Goal: Task Accomplishment & Management: Complete application form

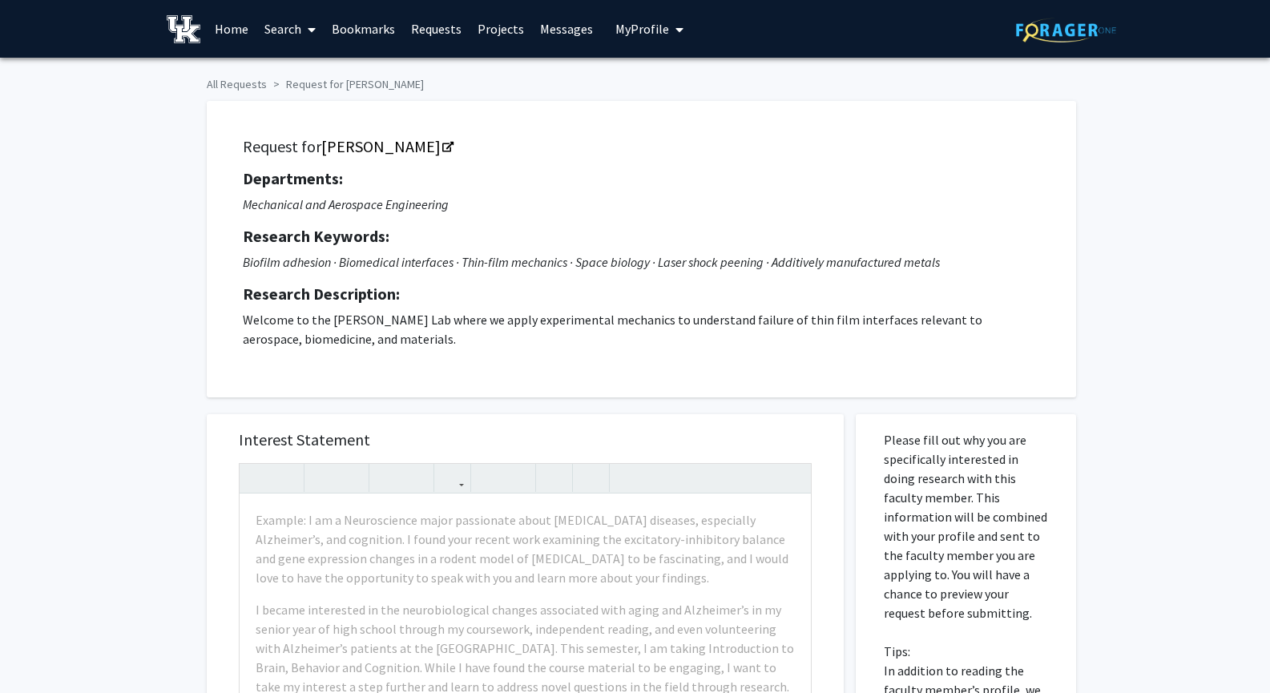
click at [656, 32] on span "My Profile" at bounding box center [642, 29] width 54 height 16
click at [88, 264] on div "All Requests Request for [PERSON_NAME] Request for [PERSON_NAME] Departments: M…" at bounding box center [635, 608] width 1270 height 1101
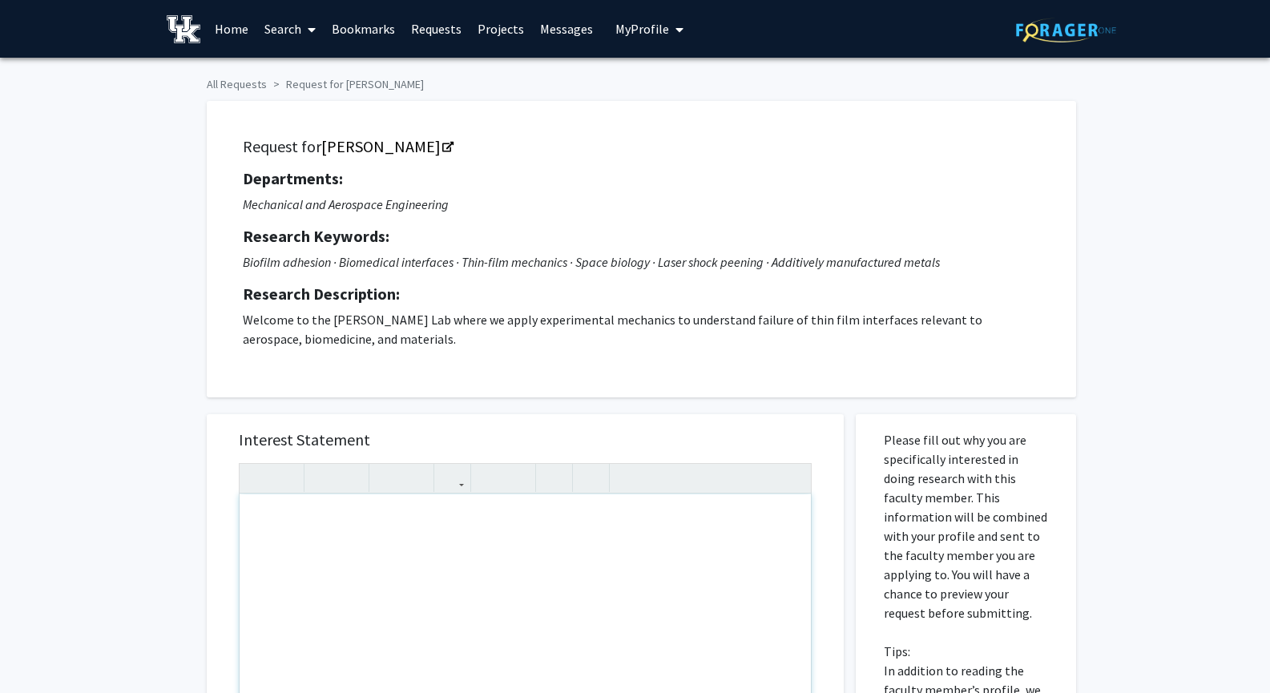
click at [386, 554] on div "Note to users with screen readers: Please press Alt+0 or Option+0 to deactivate…" at bounding box center [525, 677] width 571 height 367
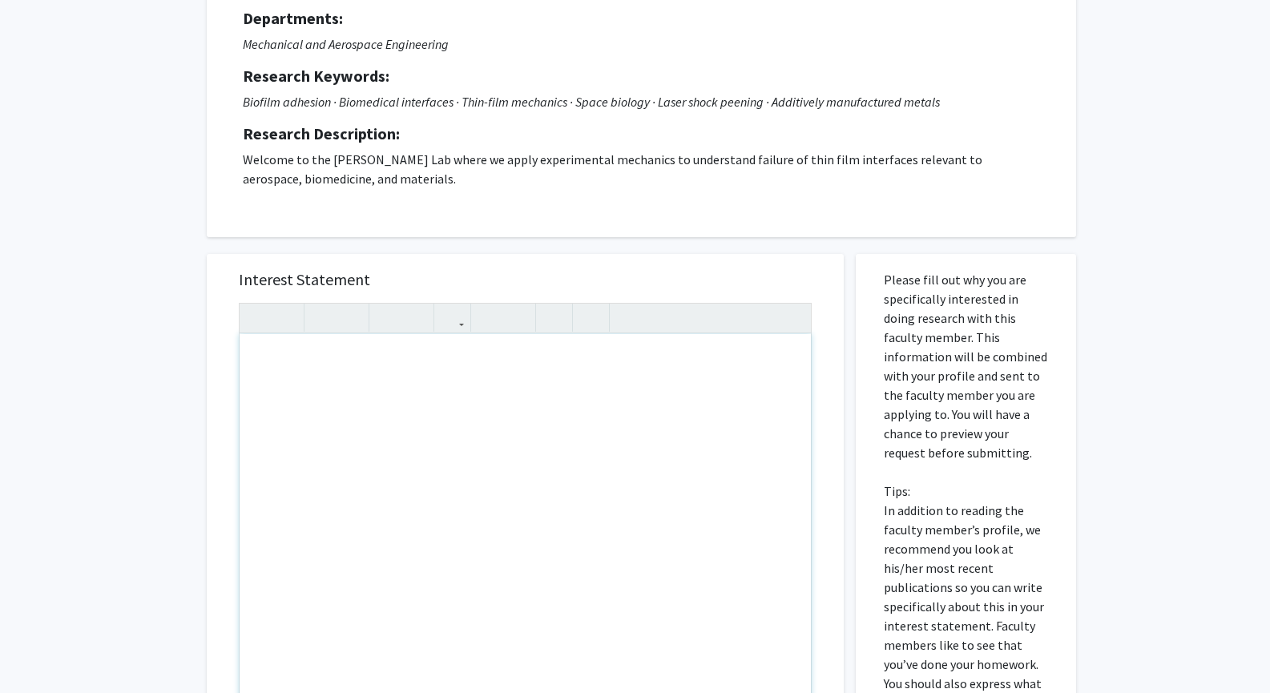
paste div "Note to users with screen readers: Please press Alt+0 or Option+0 to deactivate…"
type textarea "<p>I am a current freshman studying Aerospace engineering. I found the work you…"
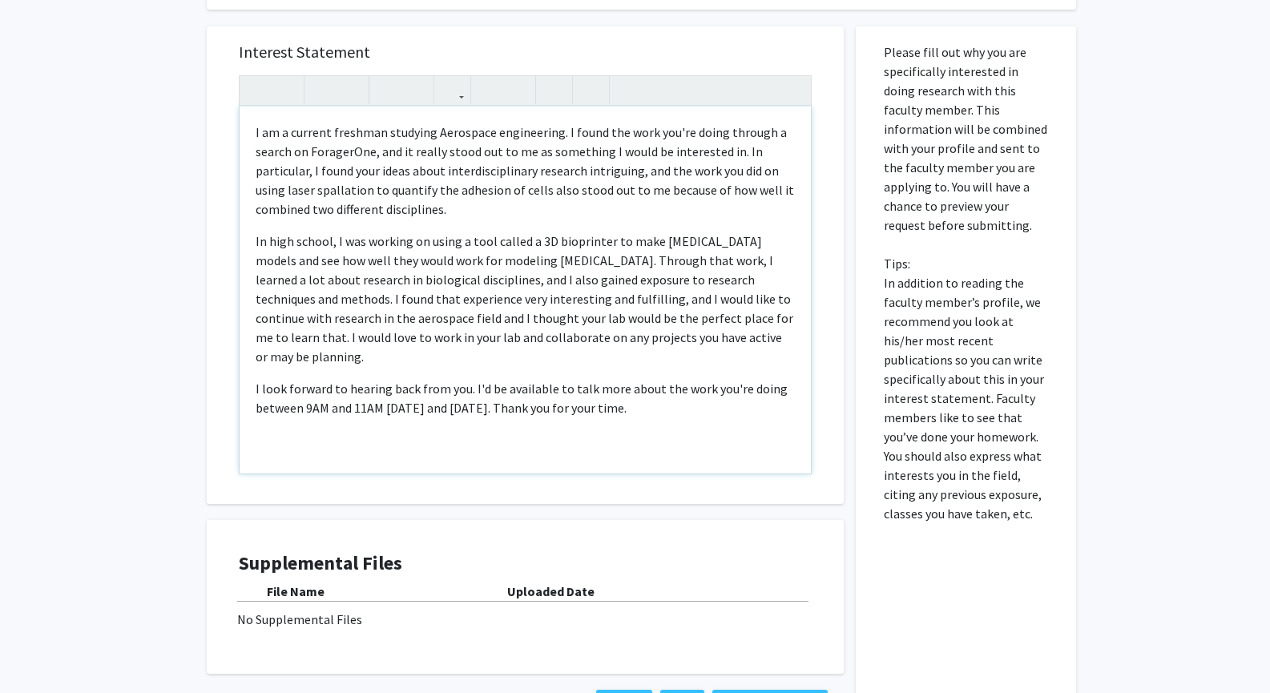
scroll to position [401, 0]
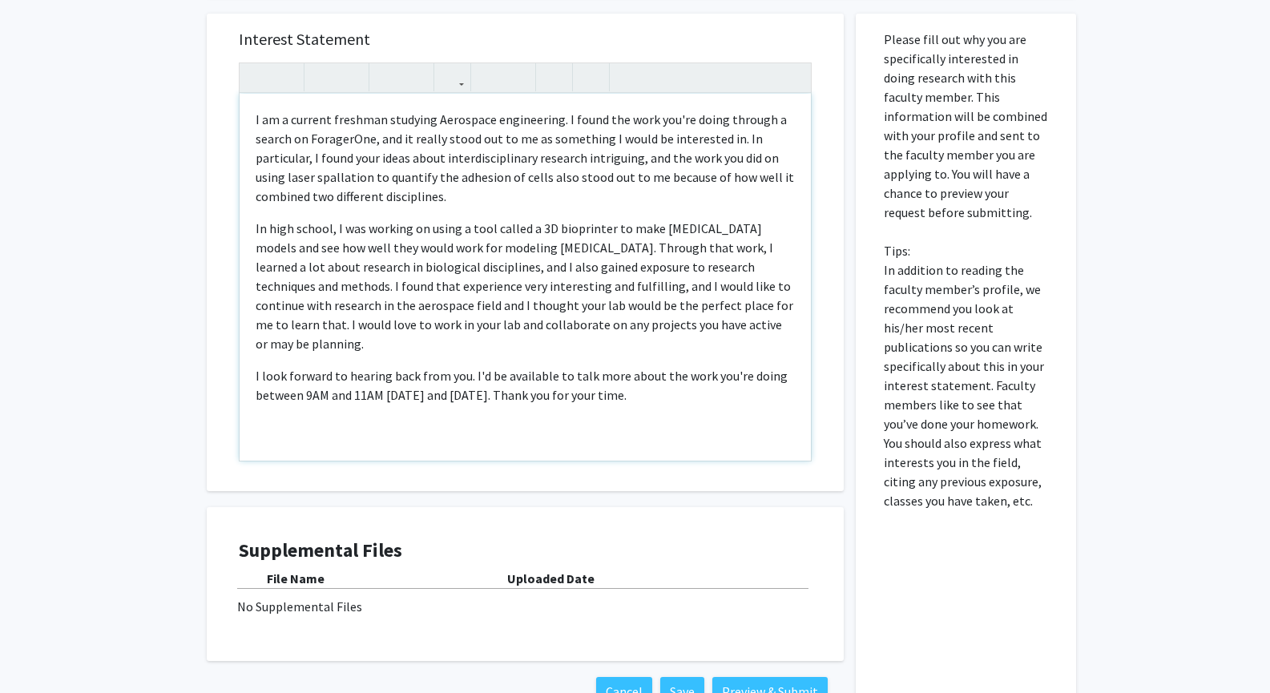
type textarea "<p>I am a current freshman studying Aerospace engineering. I found the work you…"
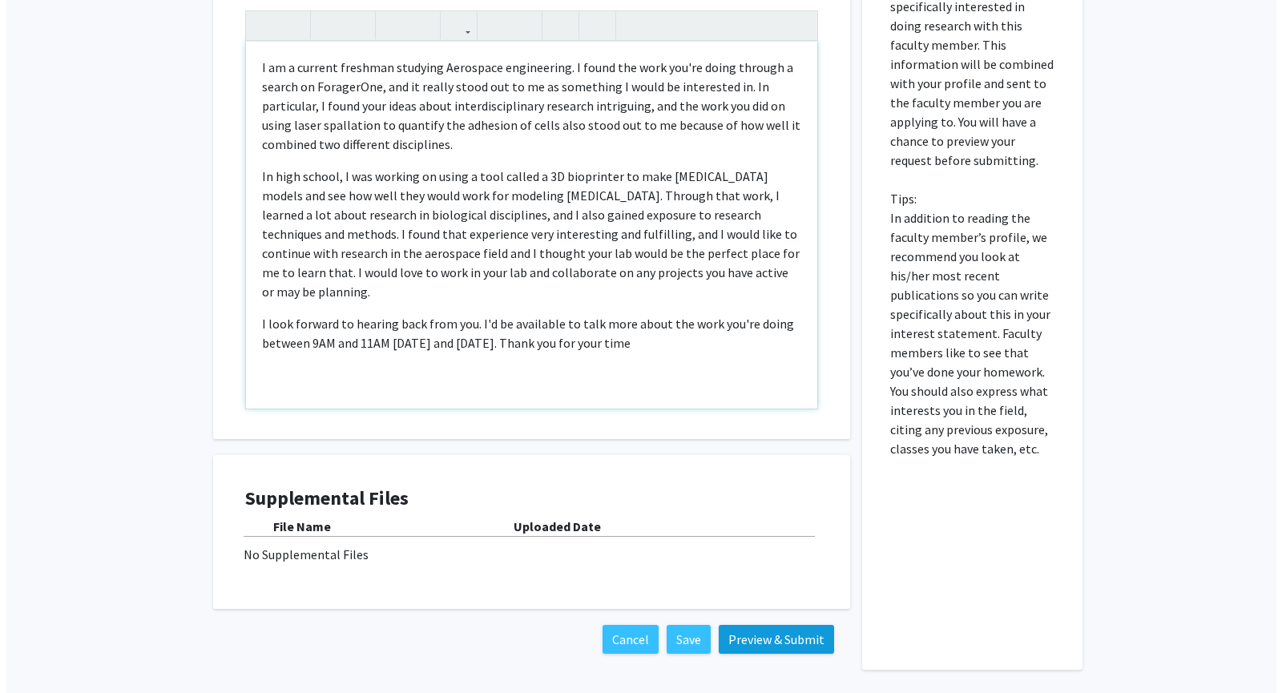
scroll to position [433, 0]
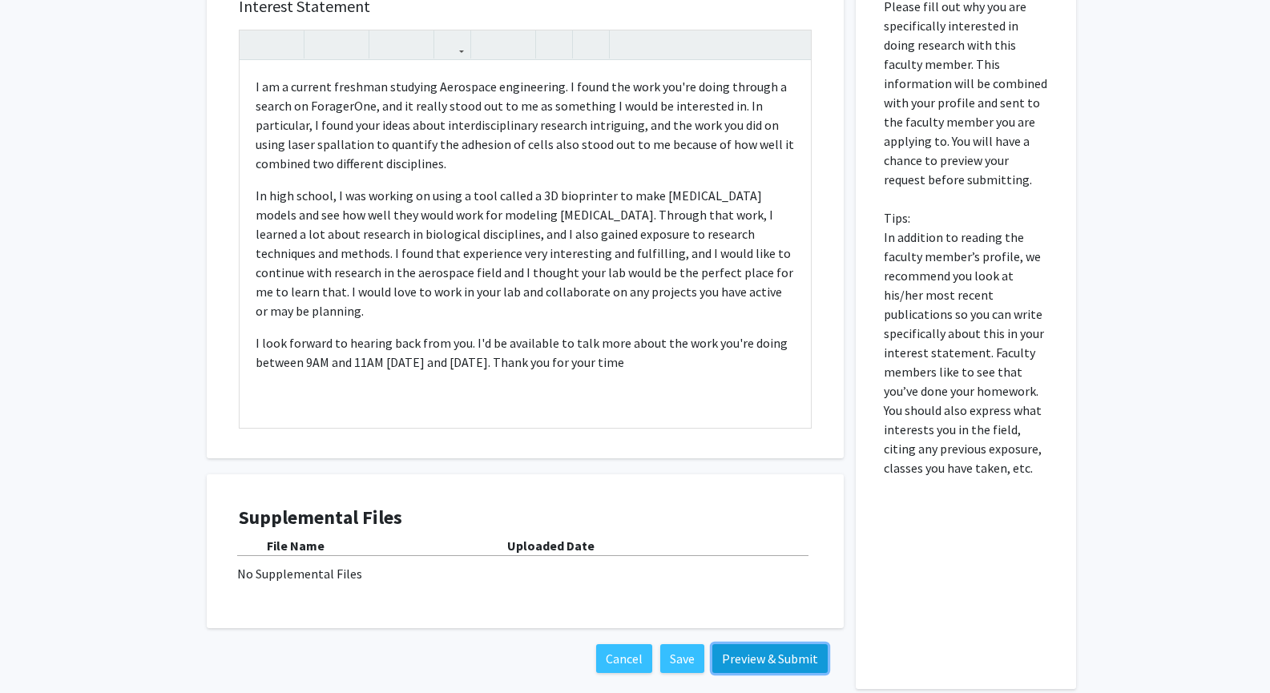
click at [772, 663] on button "Preview & Submit" at bounding box center [769, 658] width 115 height 29
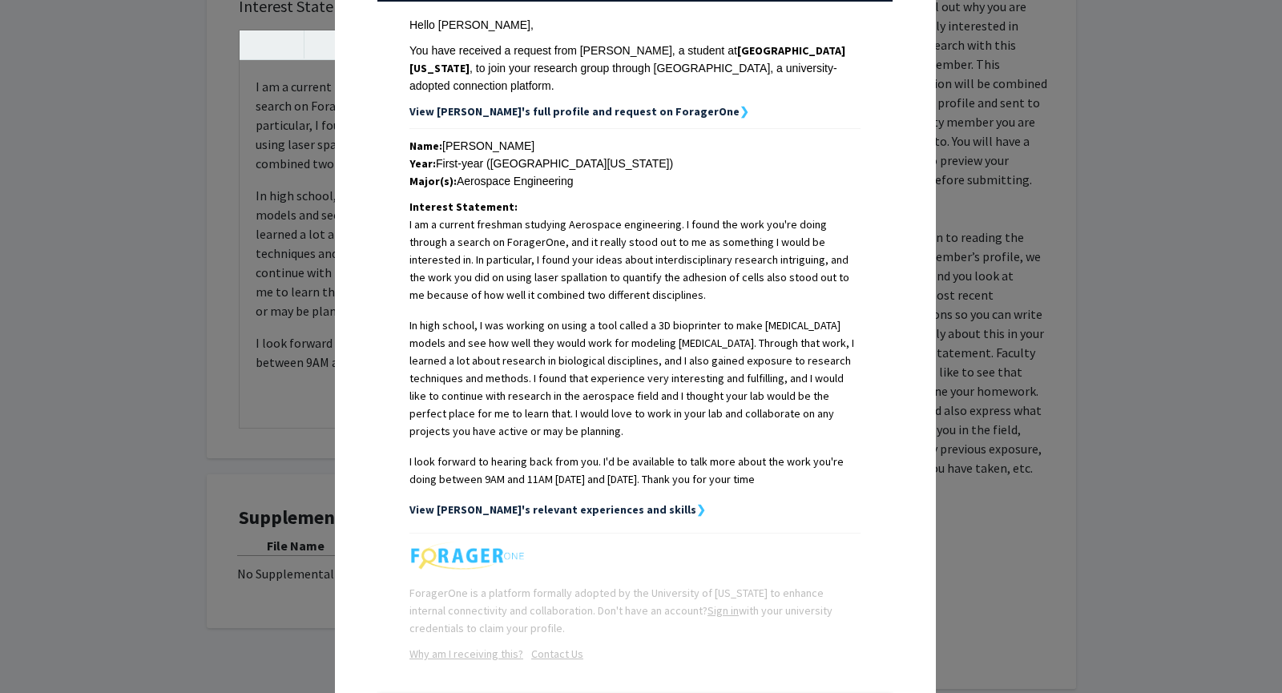
scroll to position [310, 0]
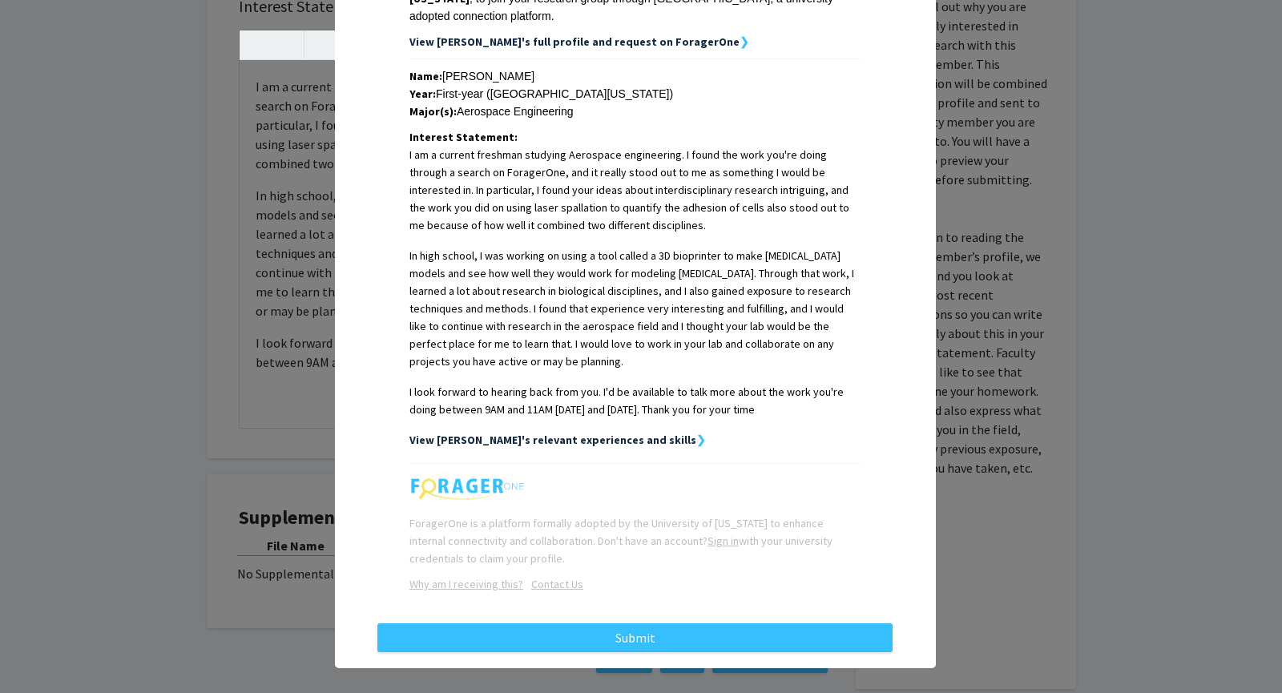
click at [586, 433] on strong "View [PERSON_NAME]'s relevant experiences and skills" at bounding box center [552, 440] width 287 height 14
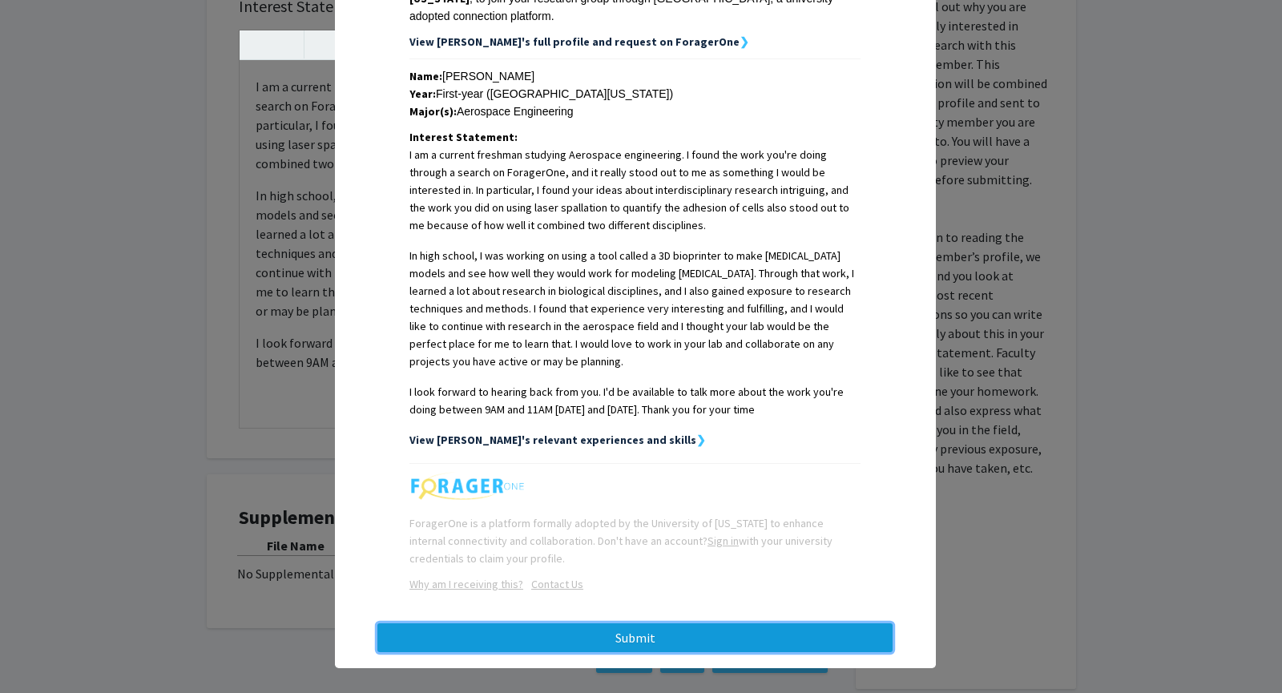
click at [556, 628] on button "Submit" at bounding box center [634, 637] width 515 height 29
